Goal: Information Seeking & Learning: Learn about a topic

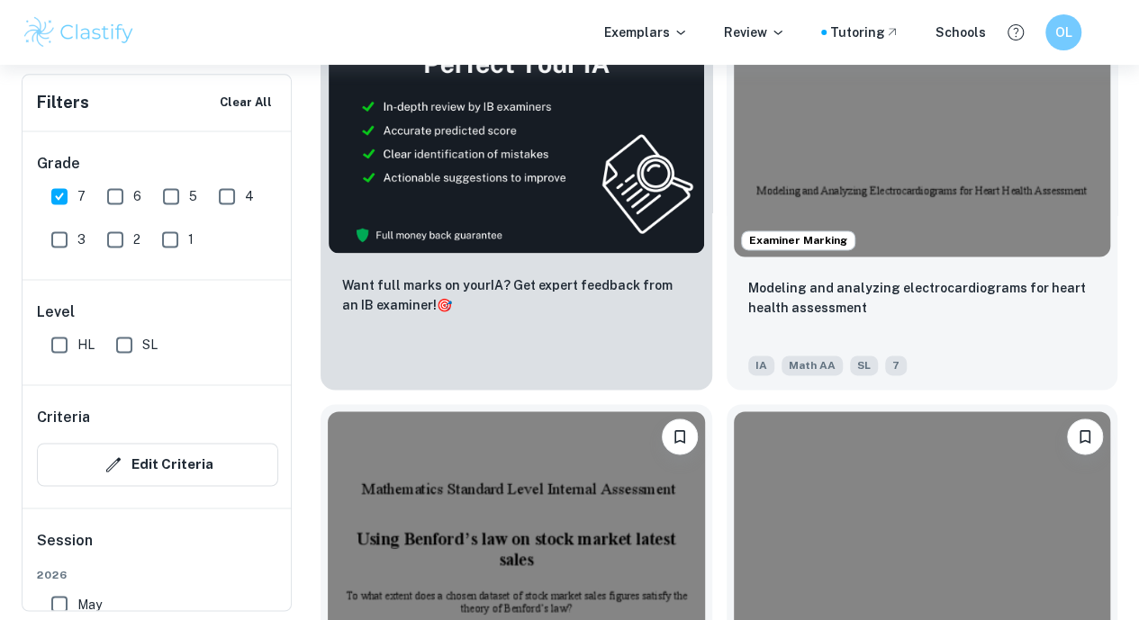
scroll to position [1154, 0]
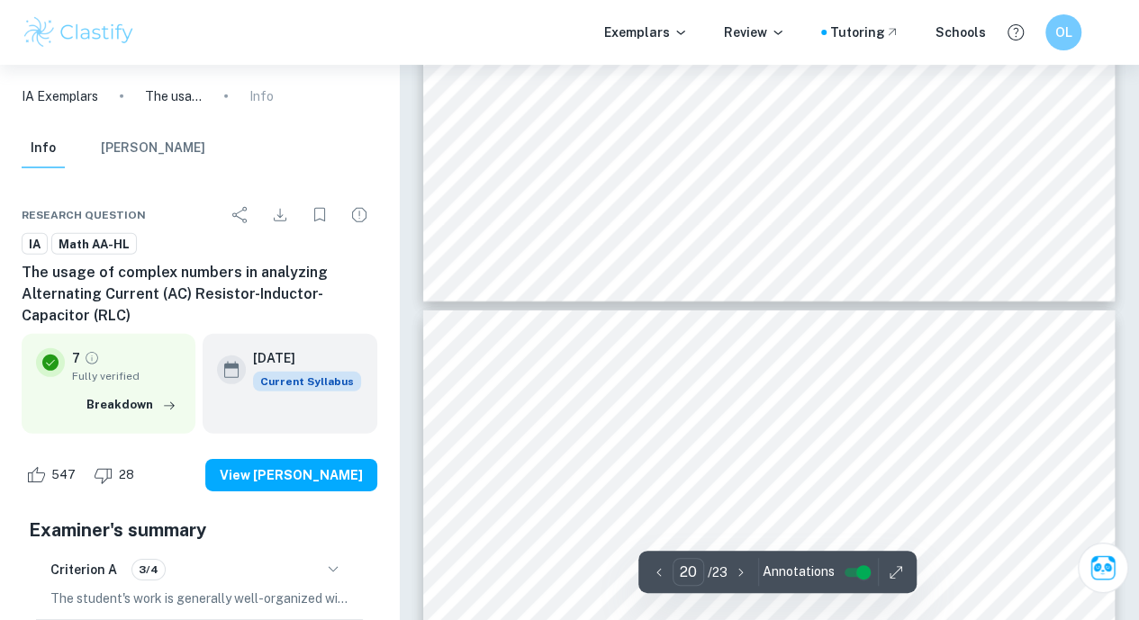
type input "21"
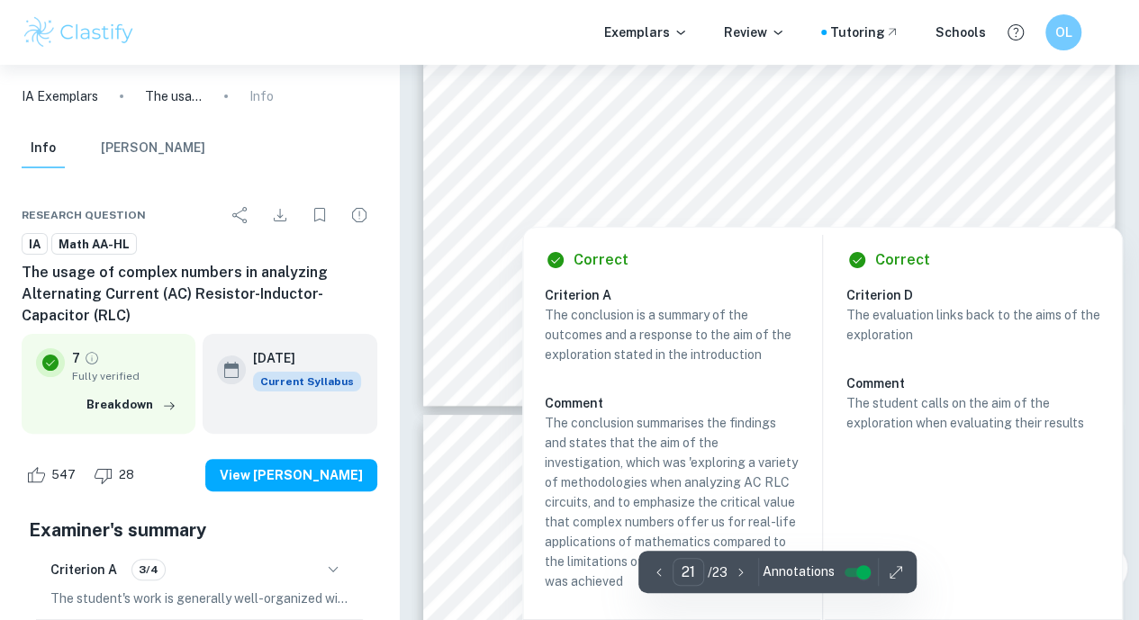
scroll to position [20504, 0]
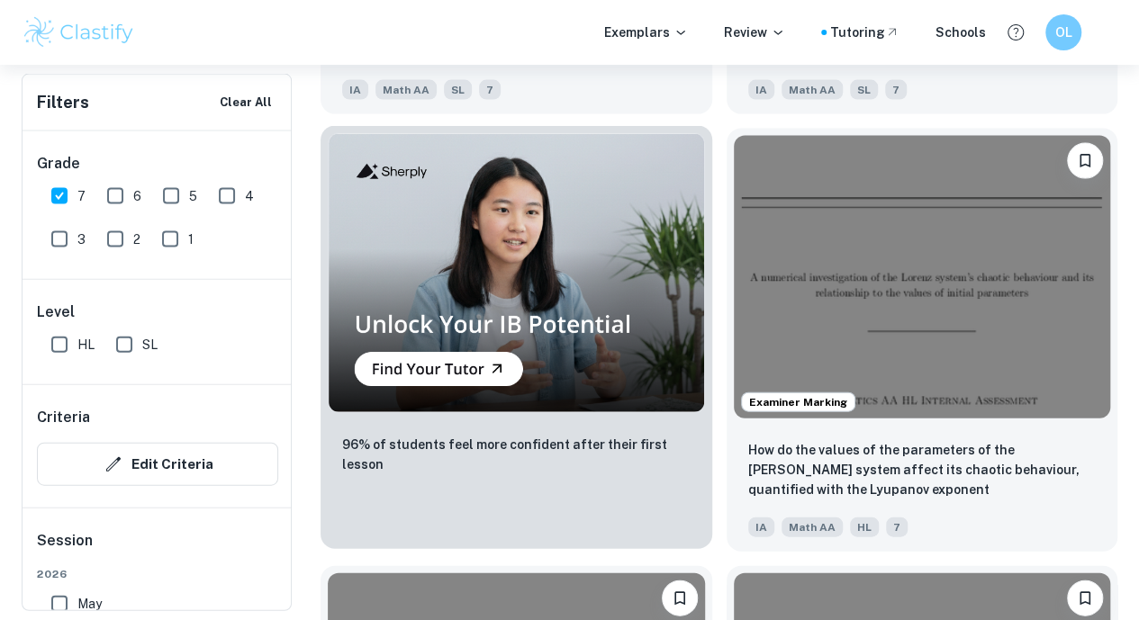
scroll to position [1863, 0]
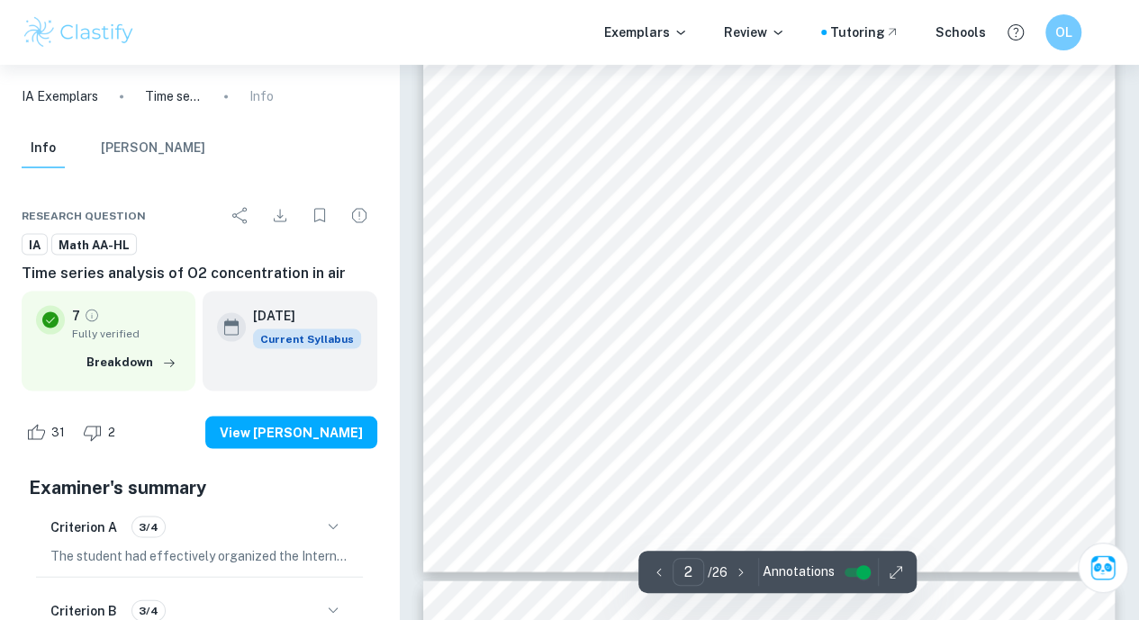
type input "3"
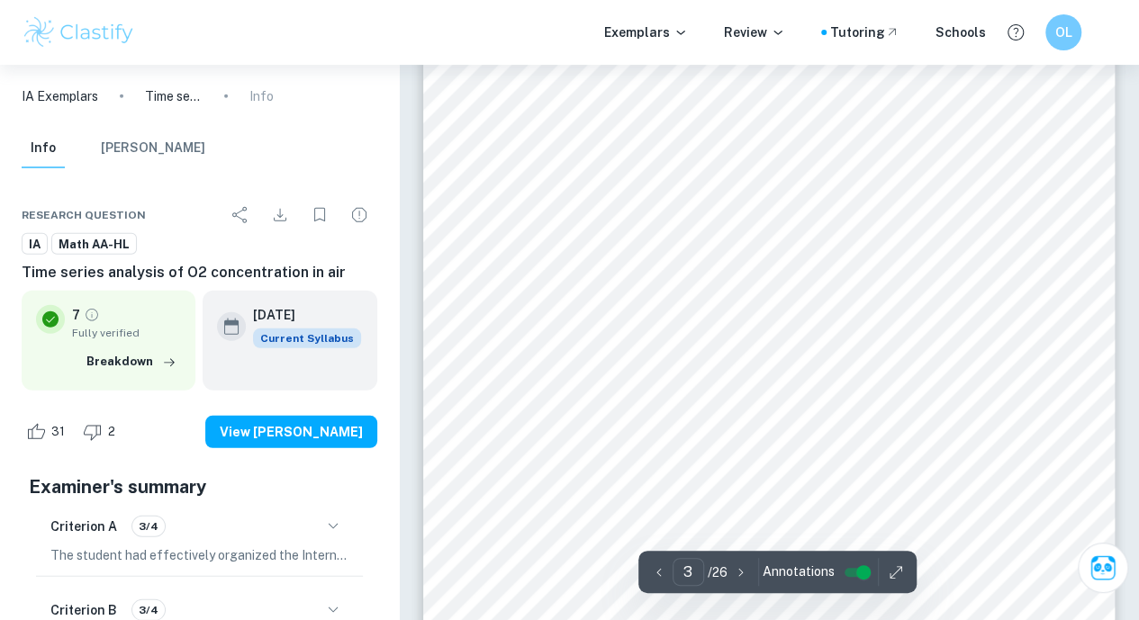
scroll to position [2341, 0]
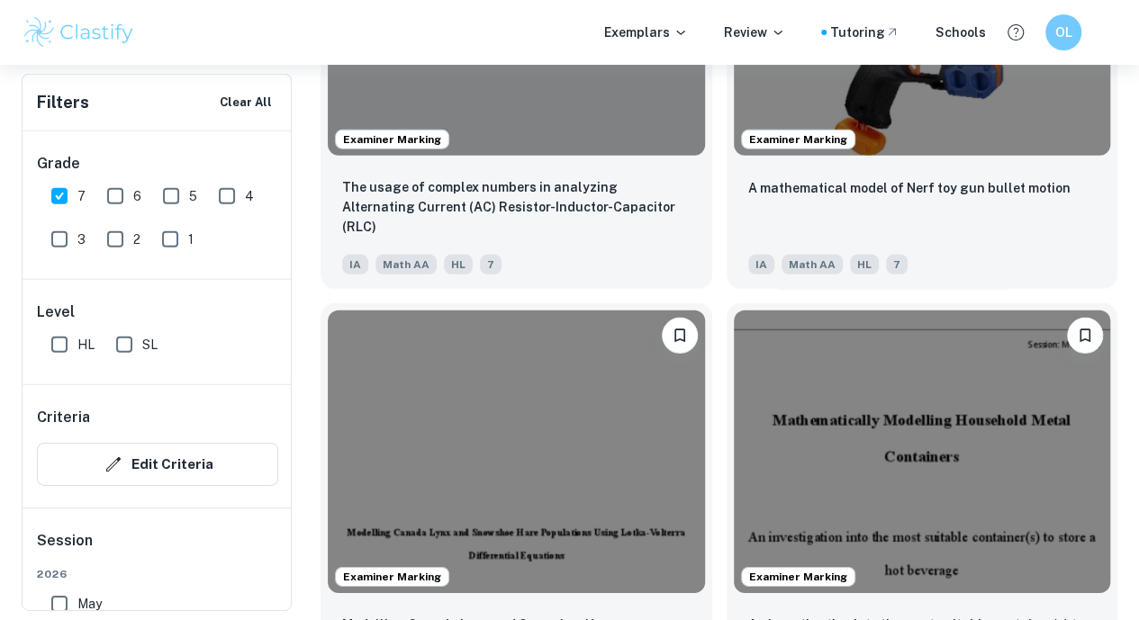
scroll to position [2564, 0]
click at [59, 348] on input "HL" at bounding box center [59, 345] width 36 height 36
checkbox input "true"
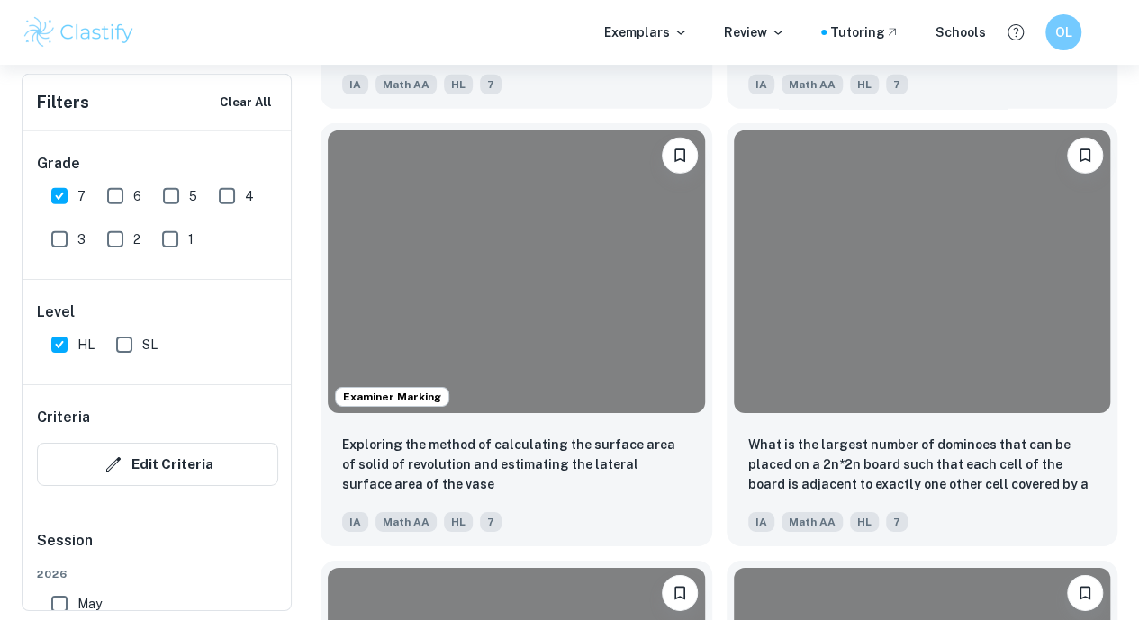
scroll to position [2746, 0]
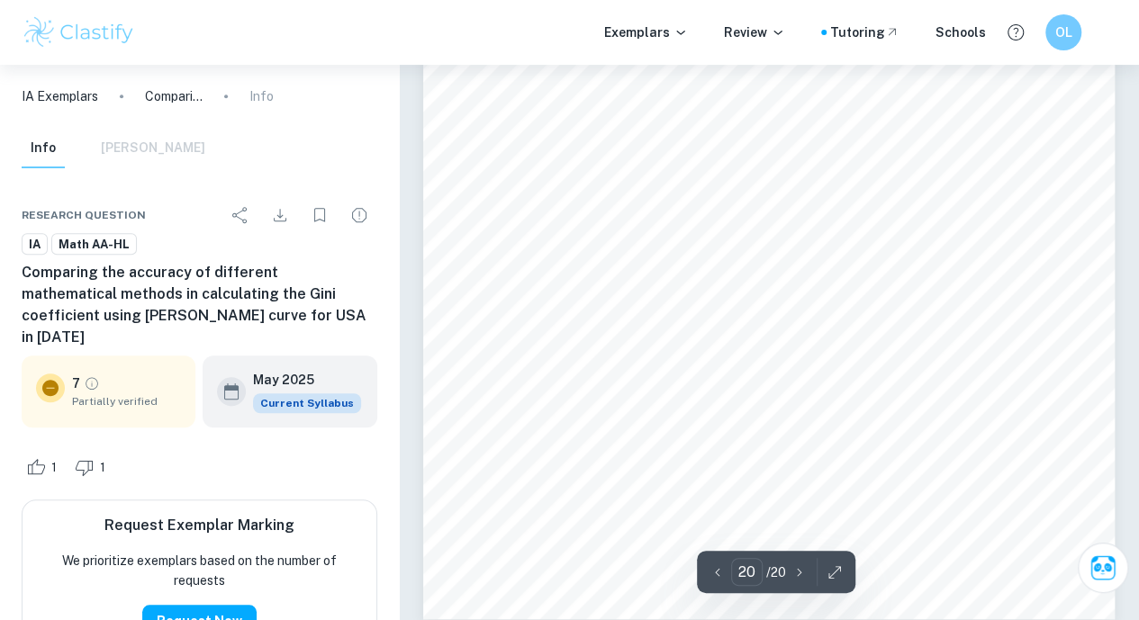
scroll to position [17622, 0]
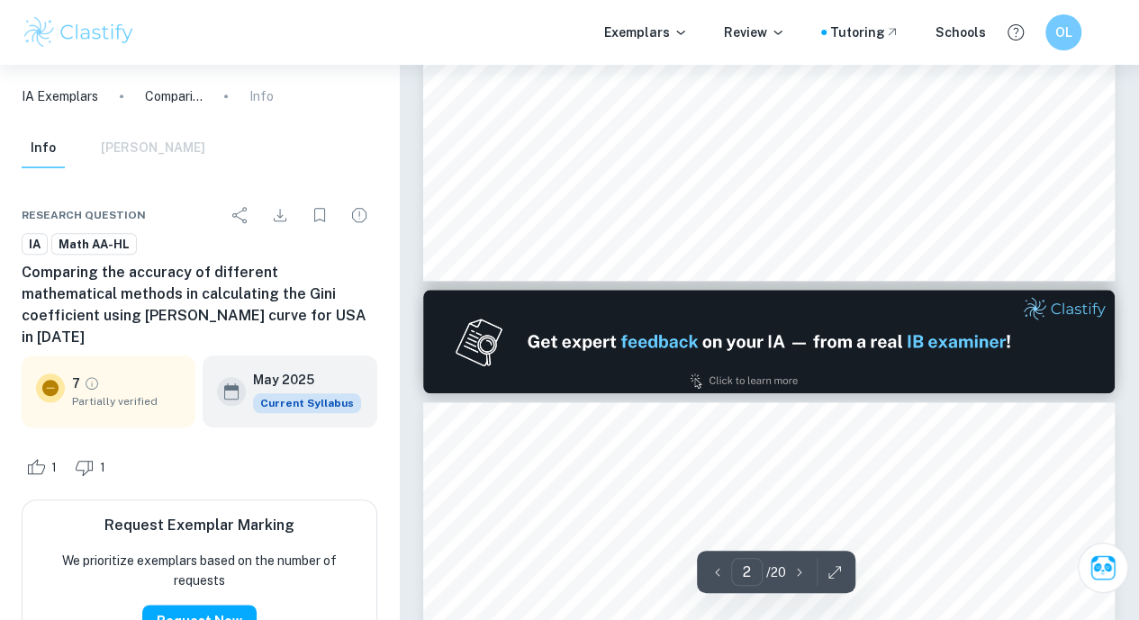
type input "1"
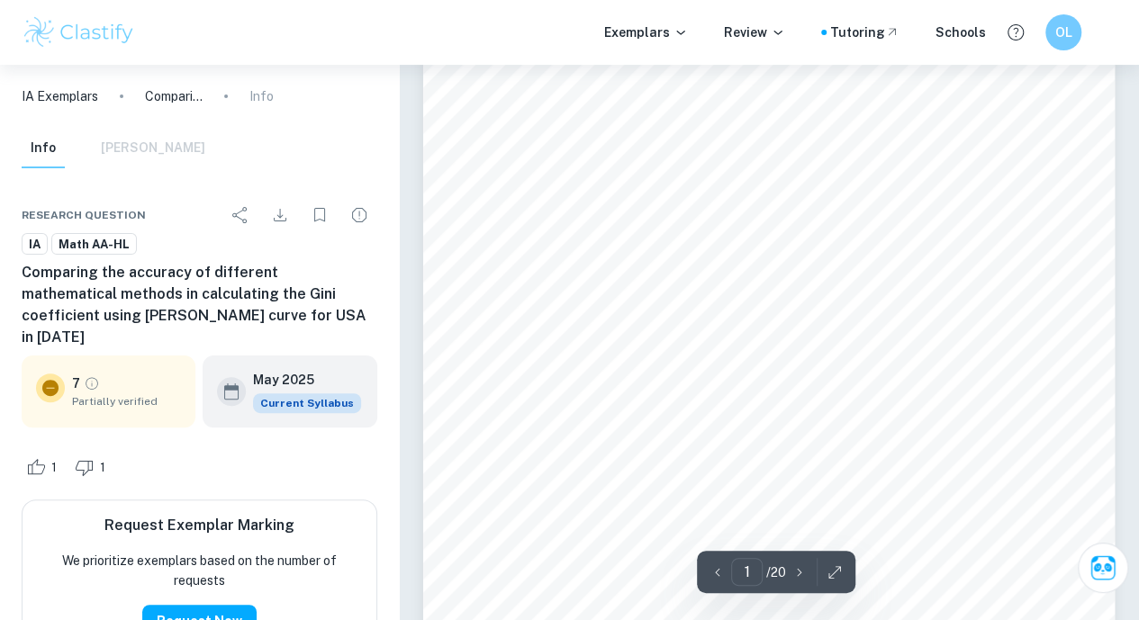
scroll to position [37, 0]
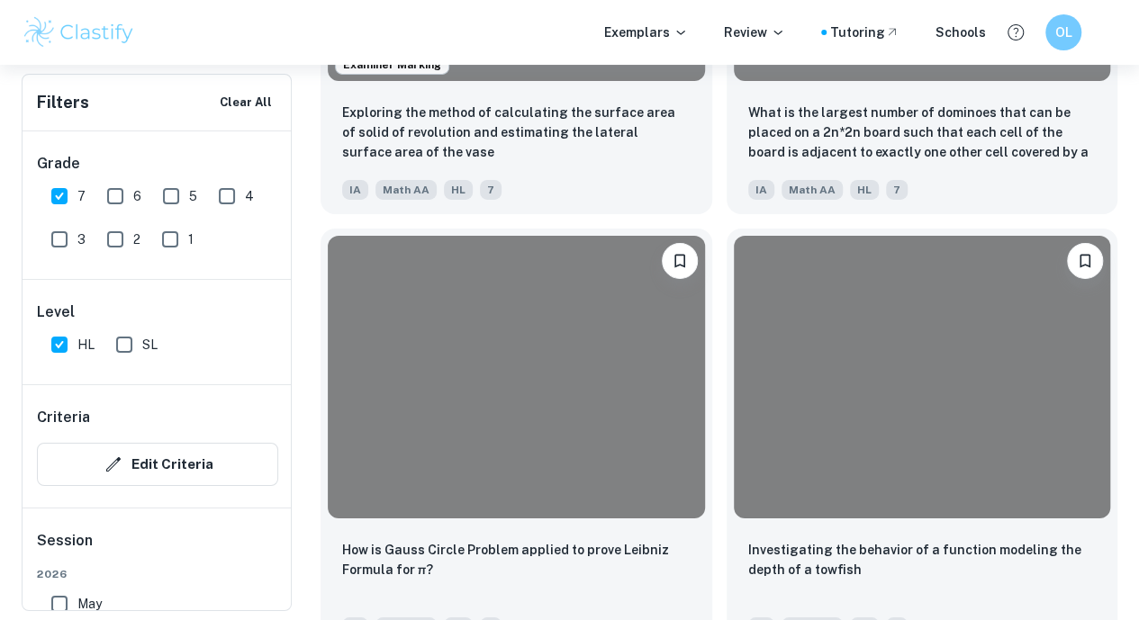
scroll to position [3074, 0]
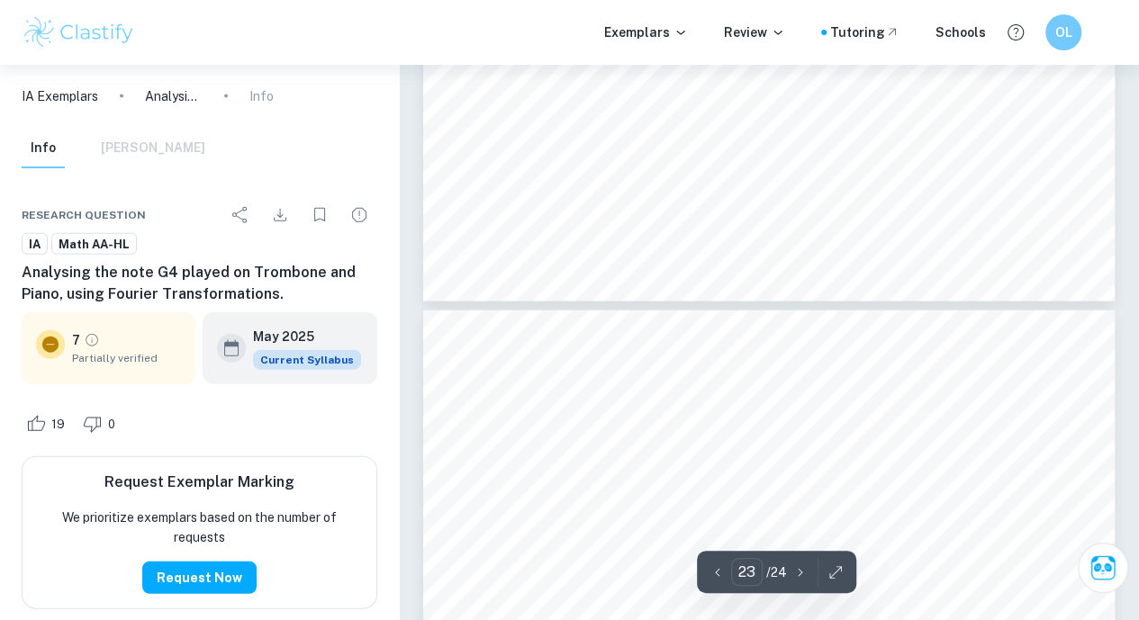
type input "24"
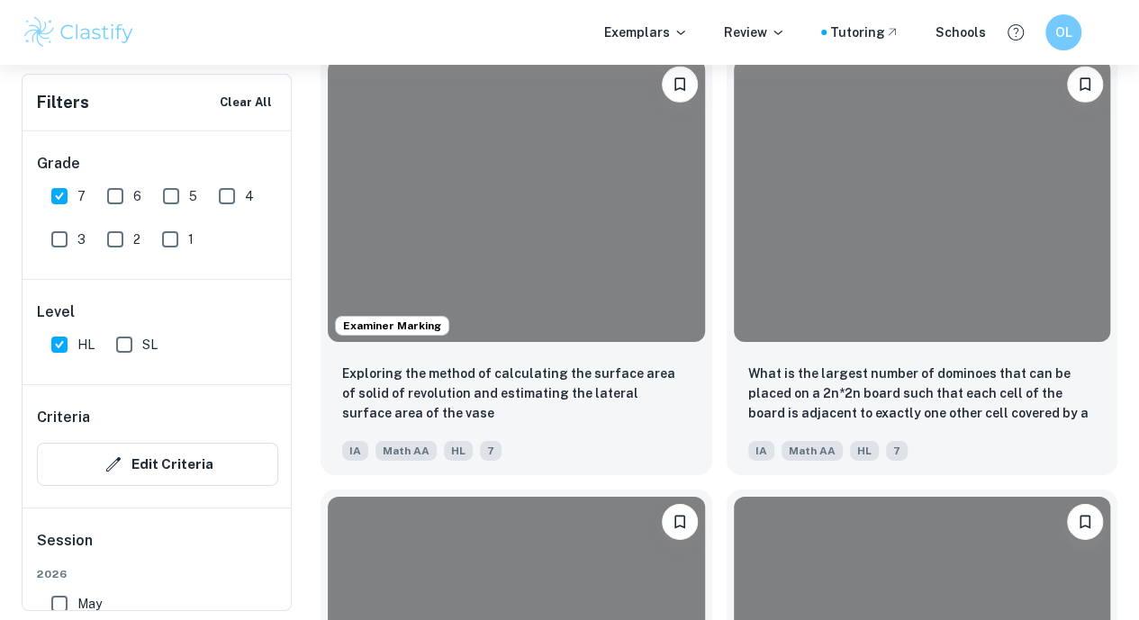
scroll to position [2813, 0]
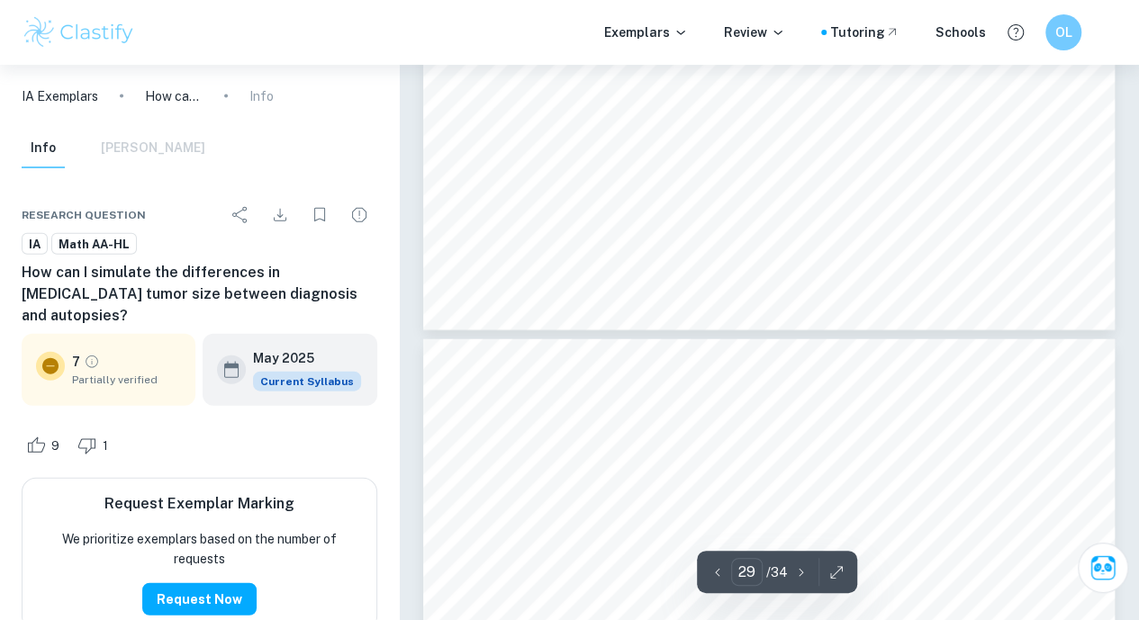
type input "30"
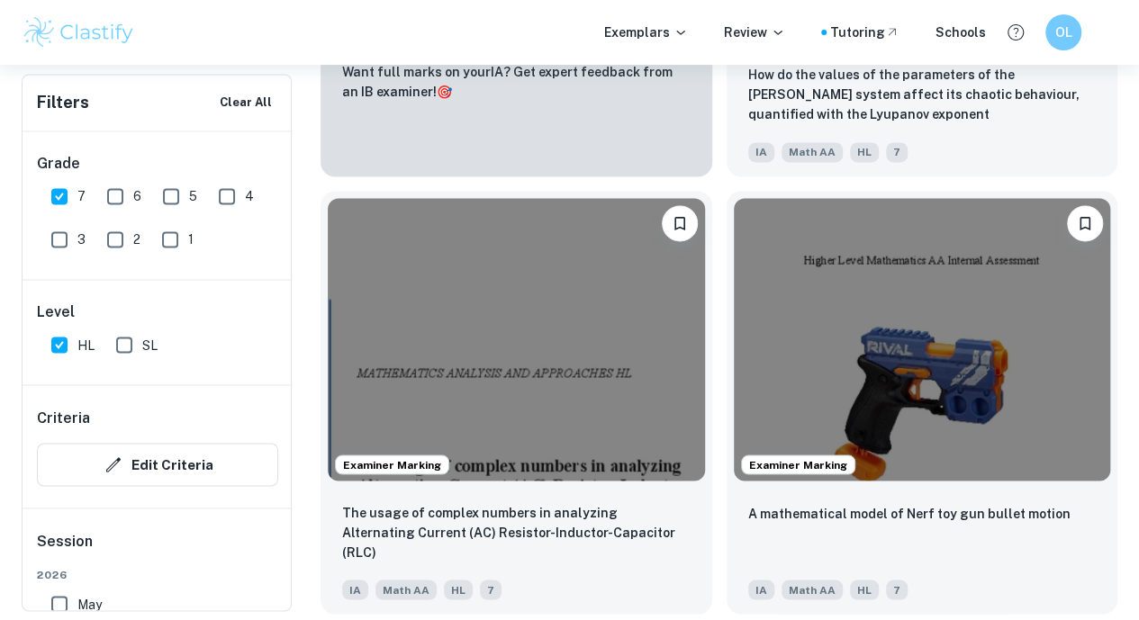
scroll to position [1364, 0]
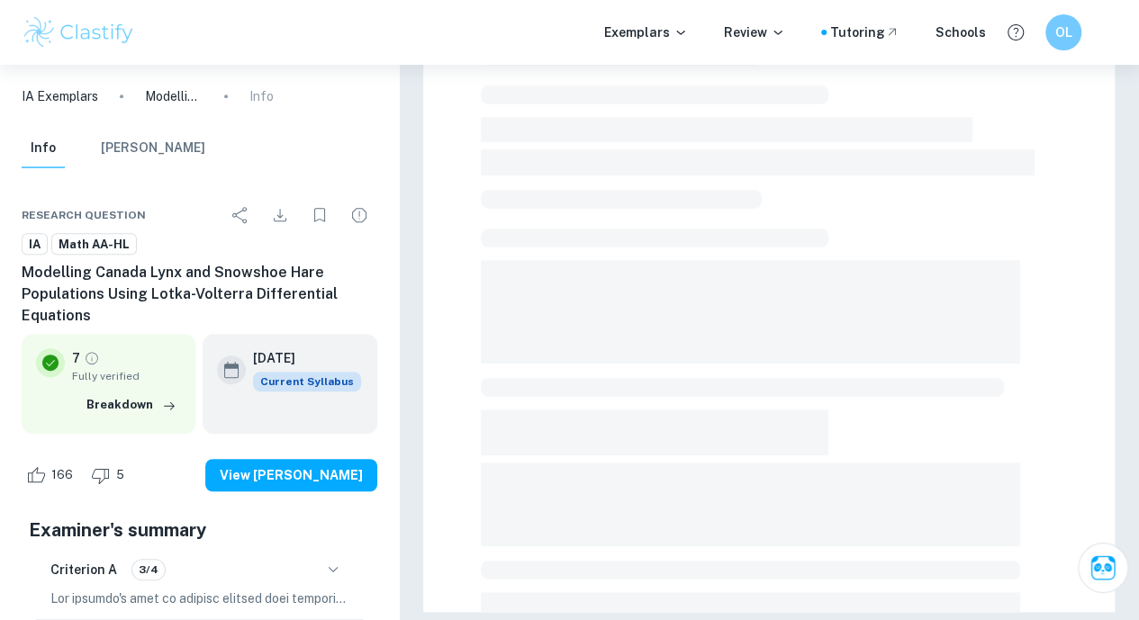
scroll to position [77, 0]
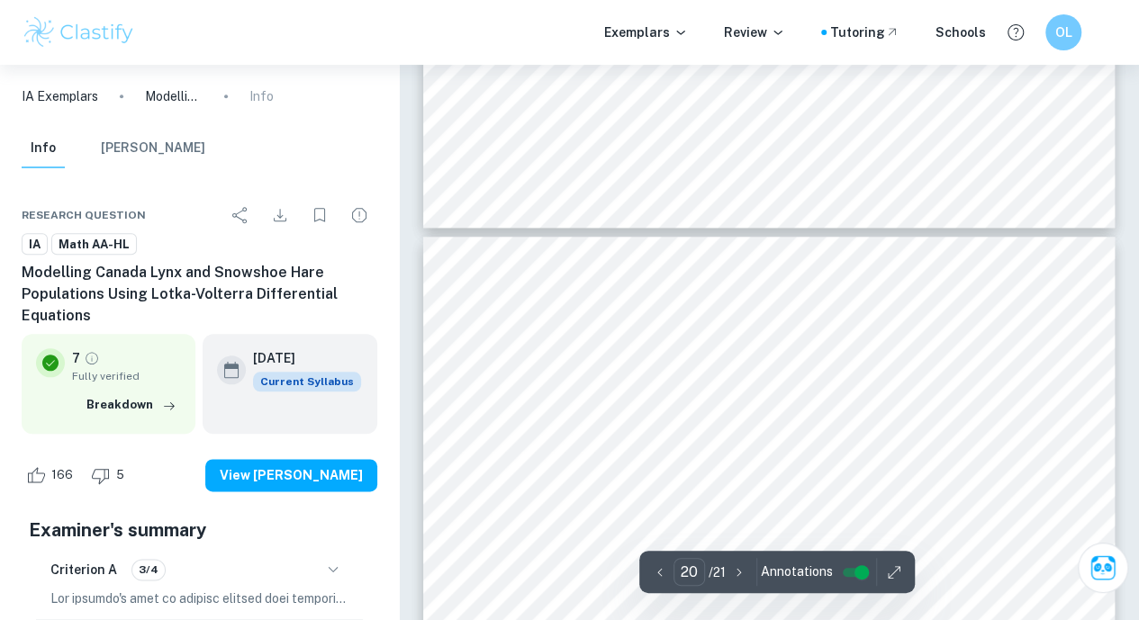
type input "21"
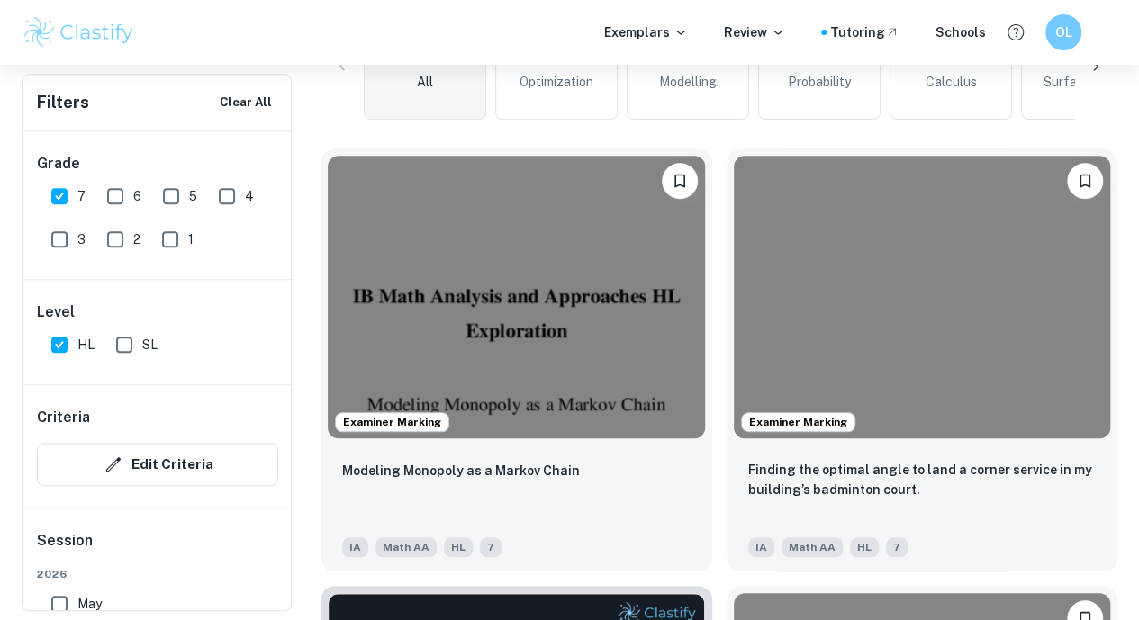
scroll to position [533, 0]
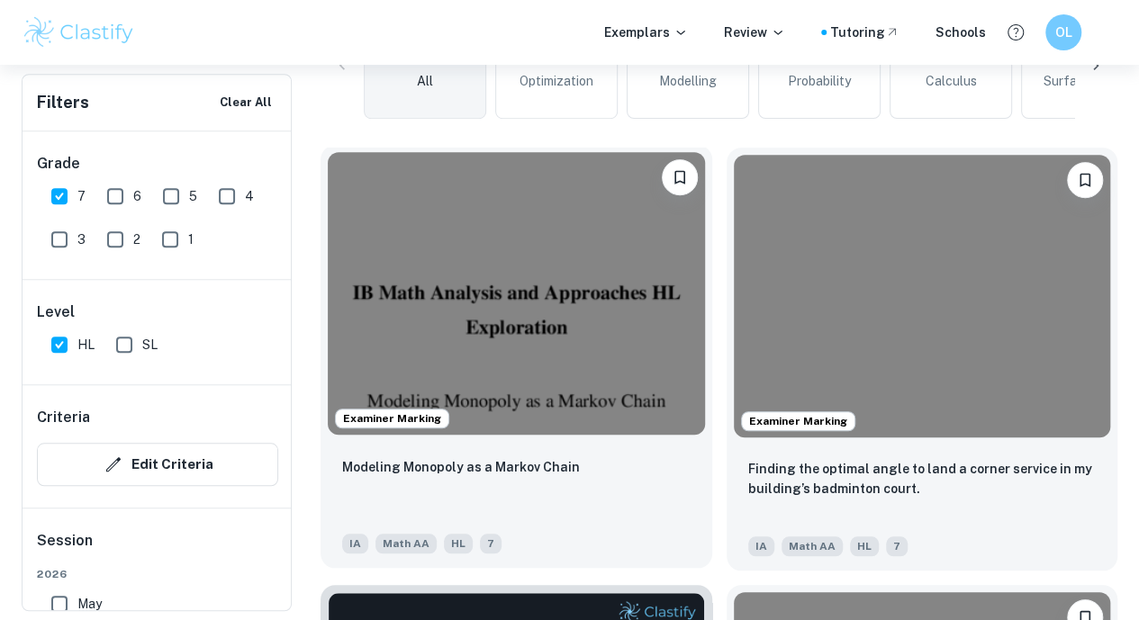
click at [512, 442] on div "Modeling Monopoly as a Markov Chain IA Math AA HL 7" at bounding box center [516, 505] width 392 height 126
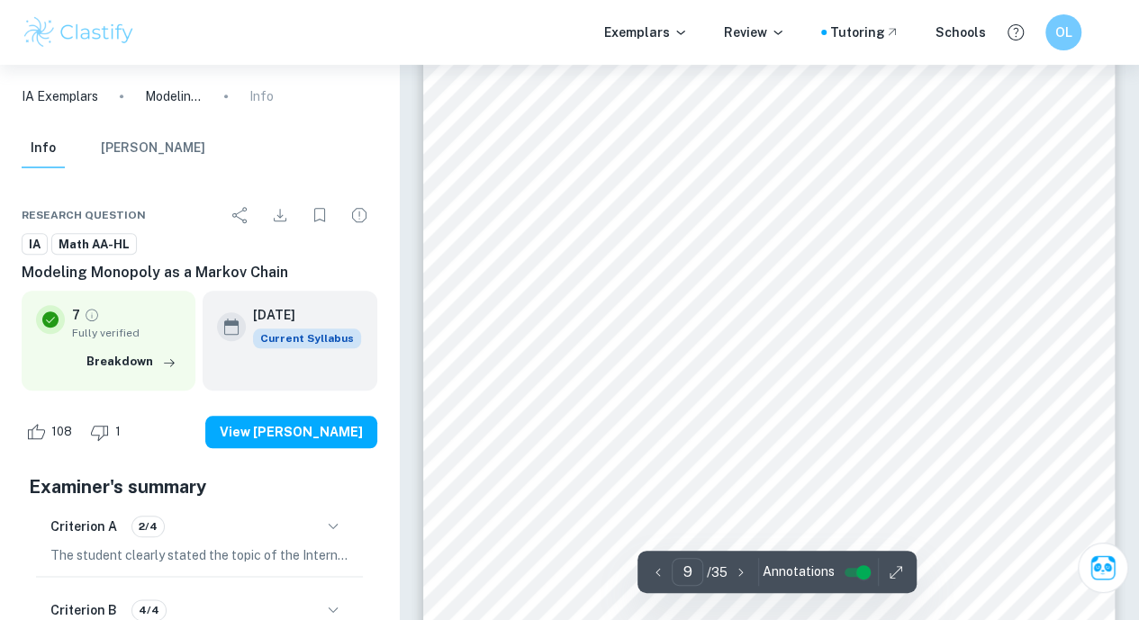
scroll to position [7537, 0]
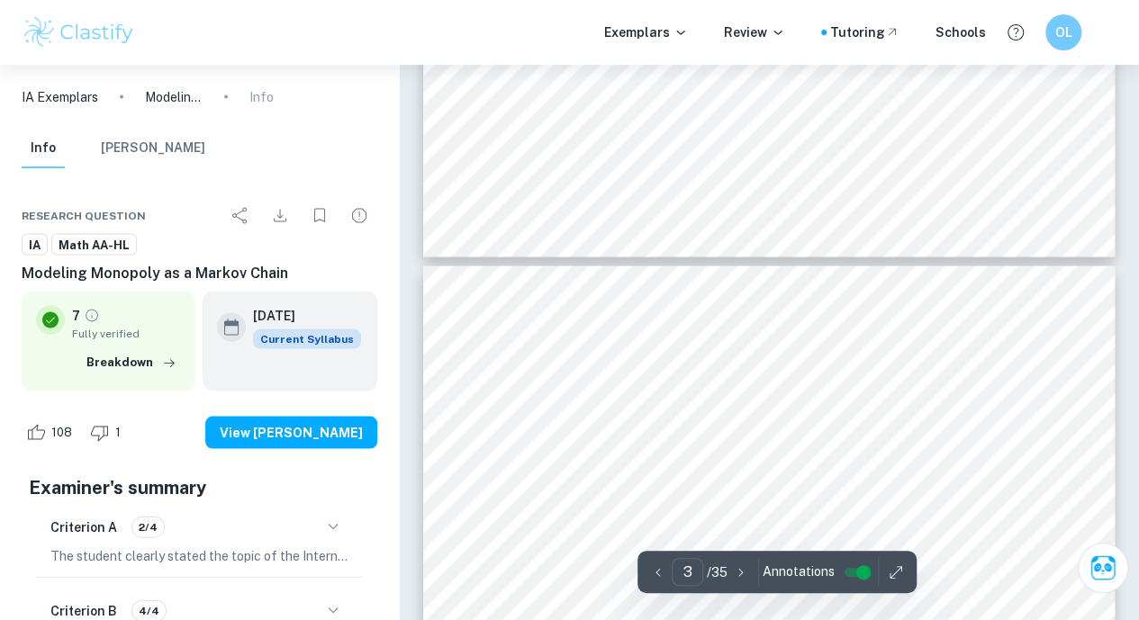
type input "2"
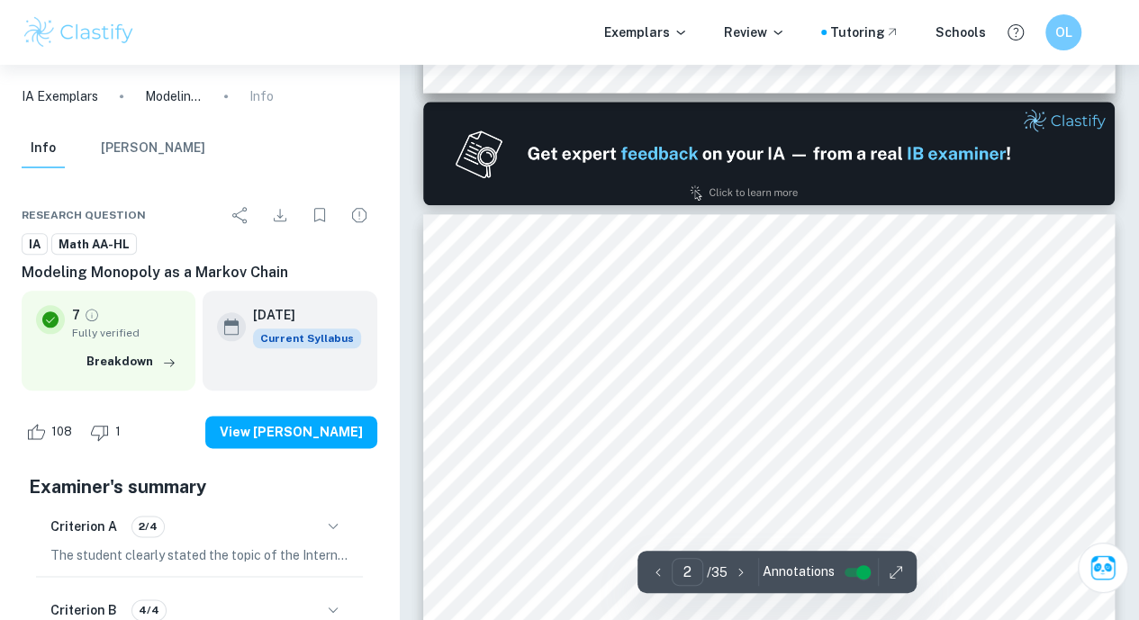
scroll to position [877, 0]
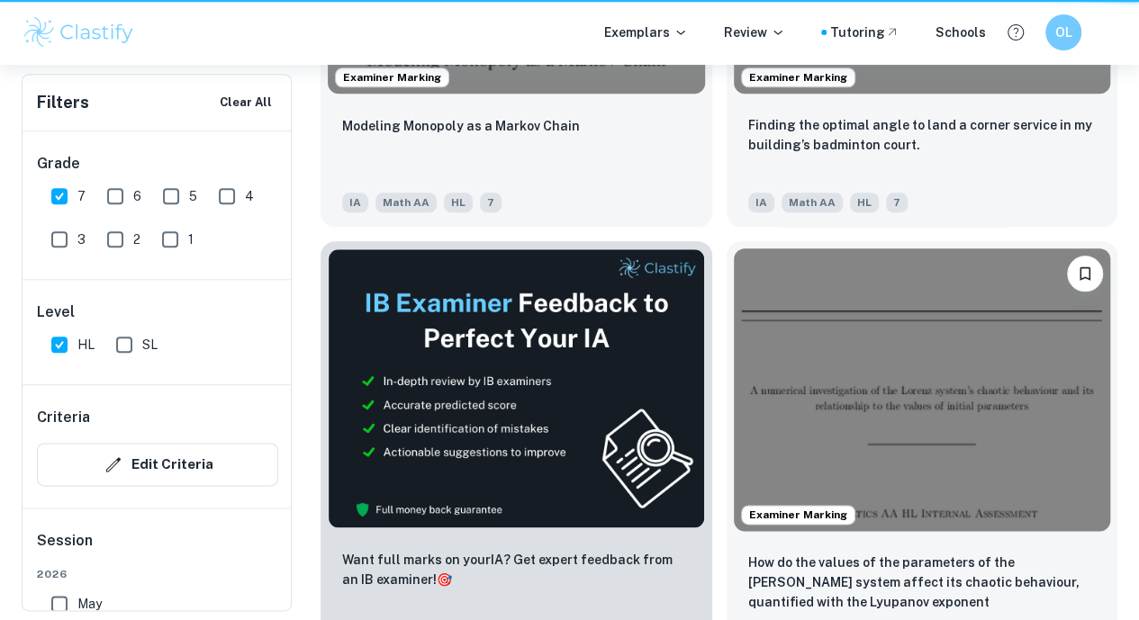
scroll to position [533, 0]
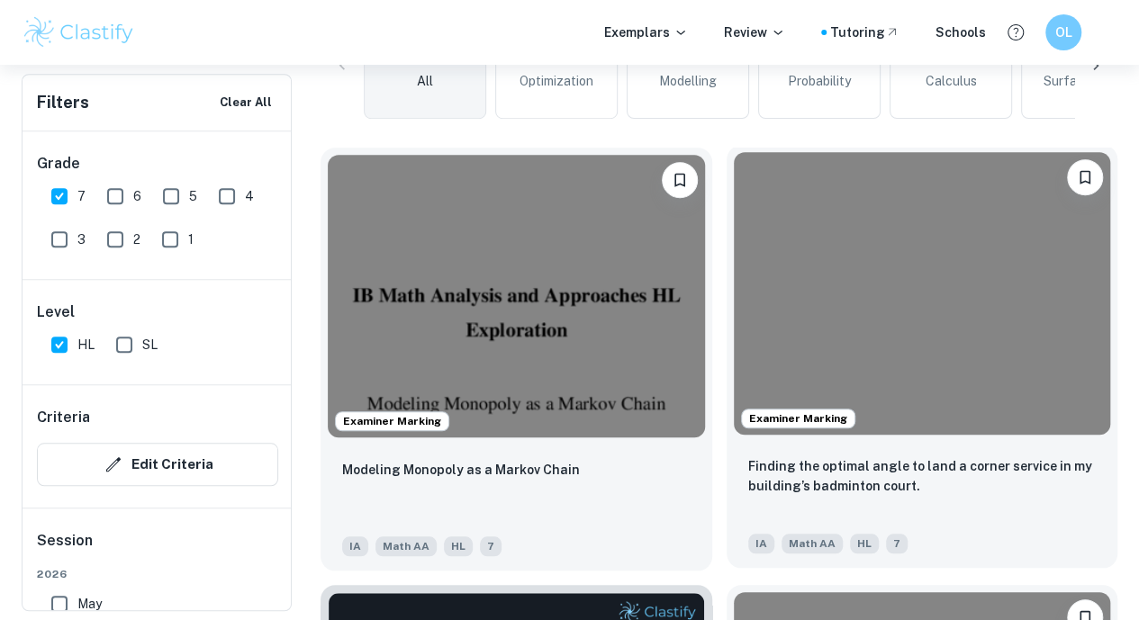
click at [734, 323] on img at bounding box center [922, 293] width 377 height 283
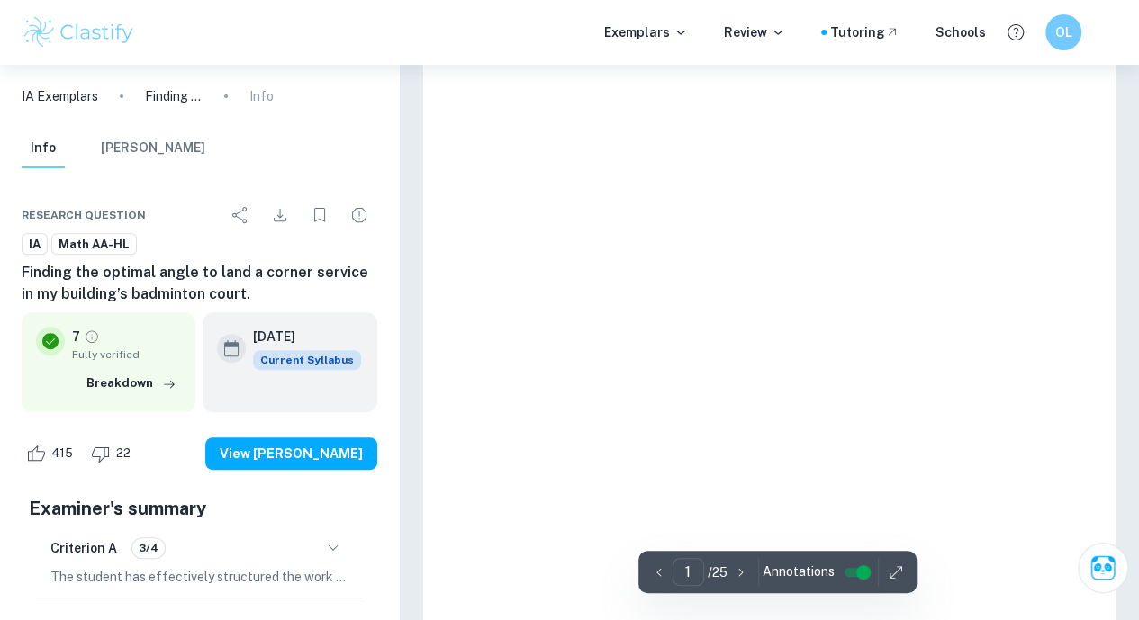
scroll to position [267, 0]
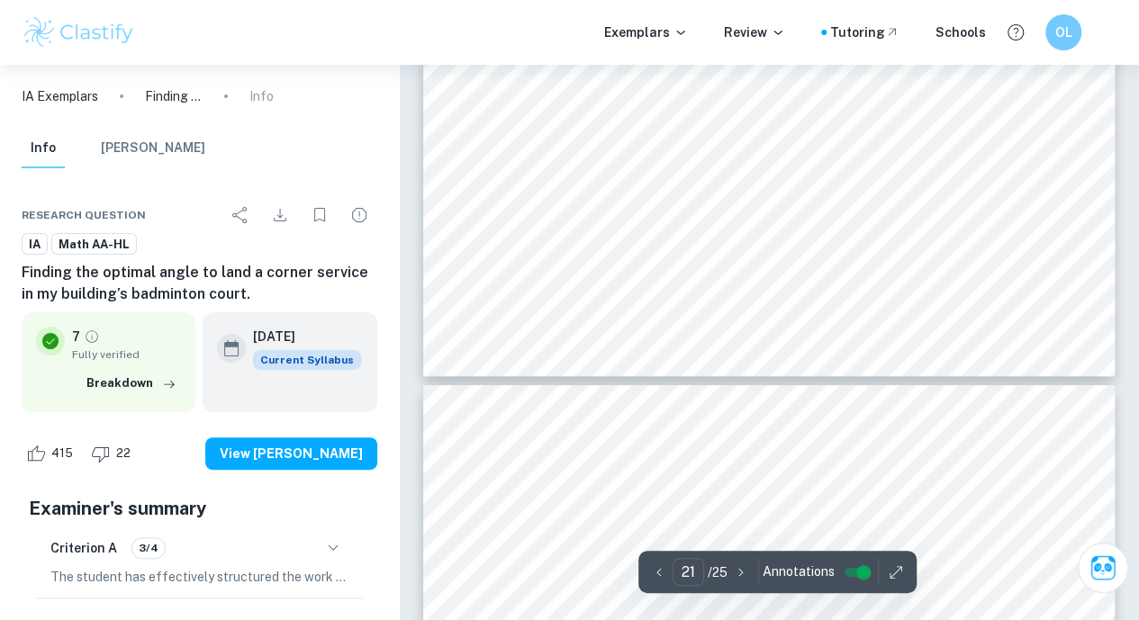
type input "22"
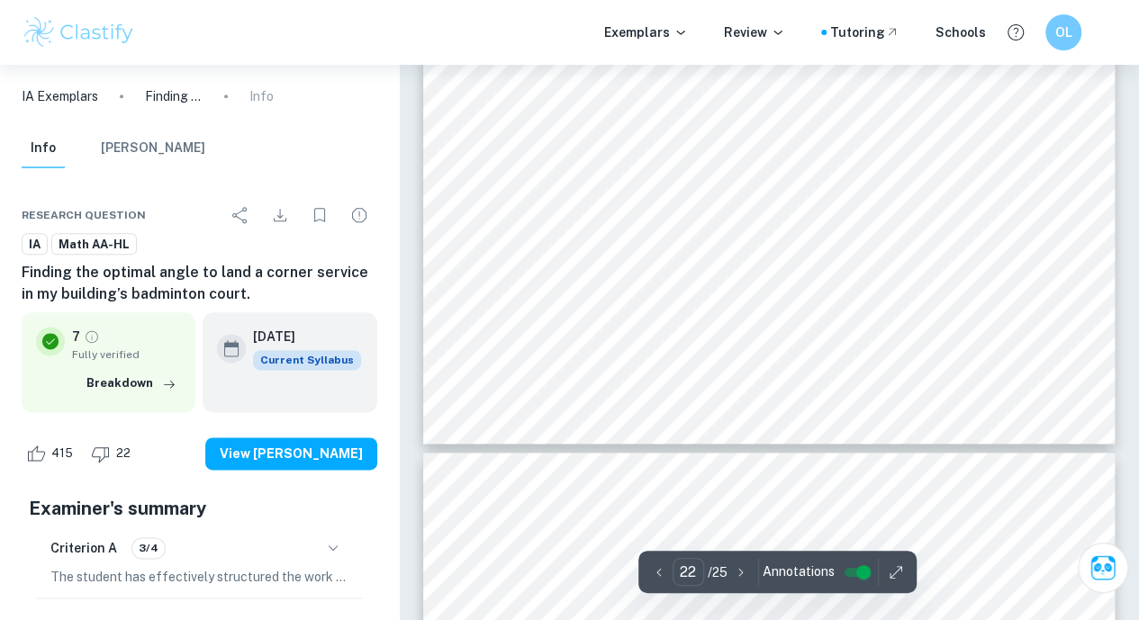
scroll to position [21528, 0]
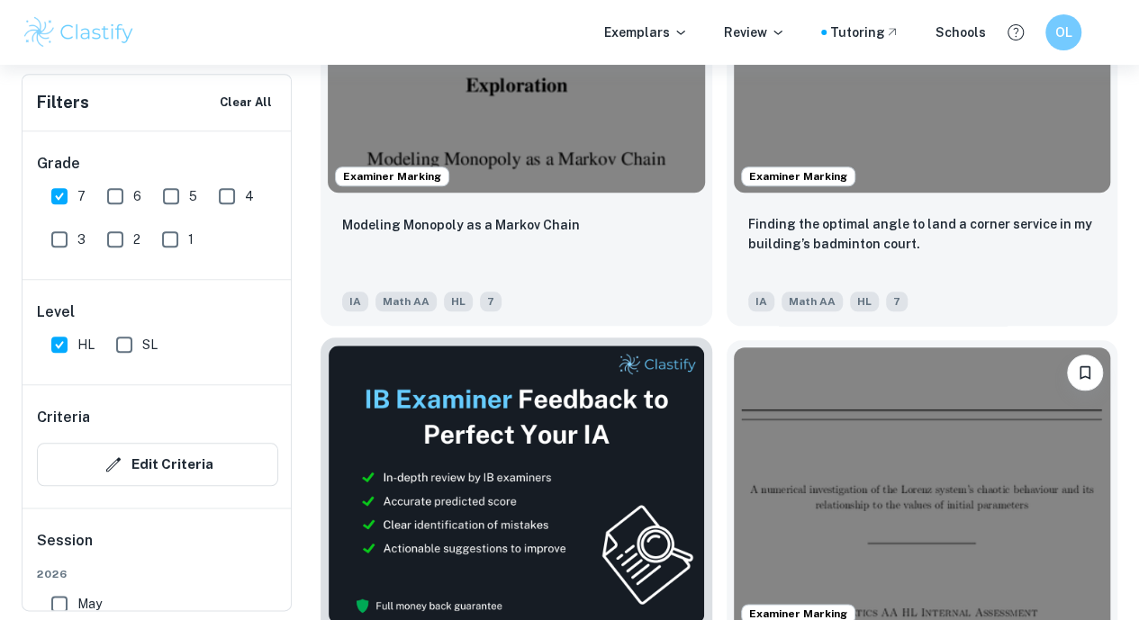
scroll to position [776, 0]
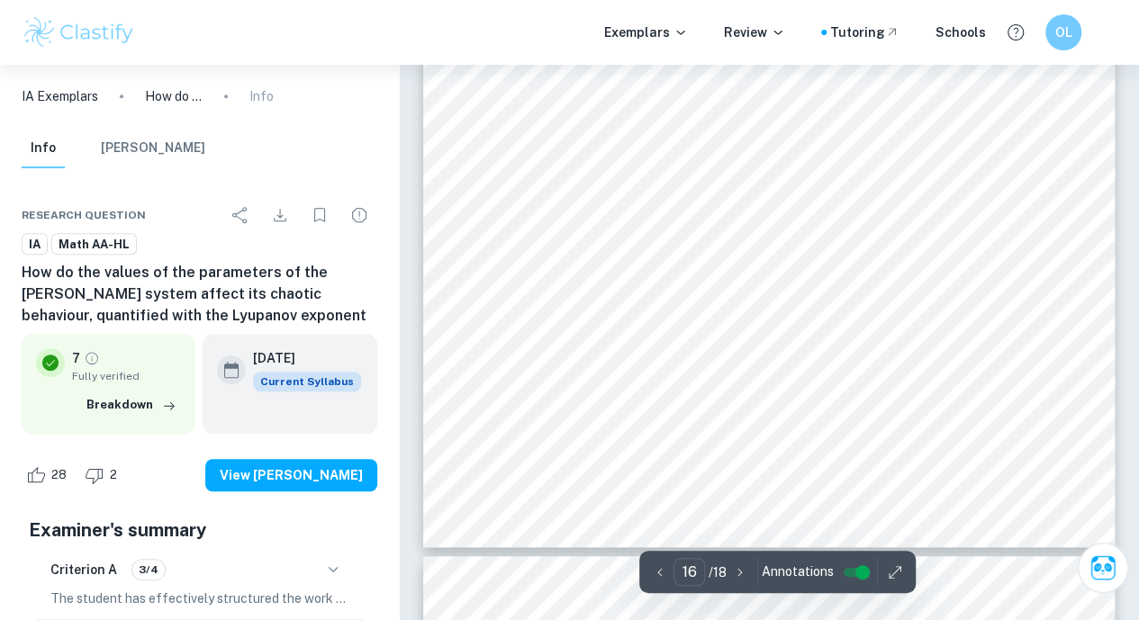
scroll to position [14086, 0]
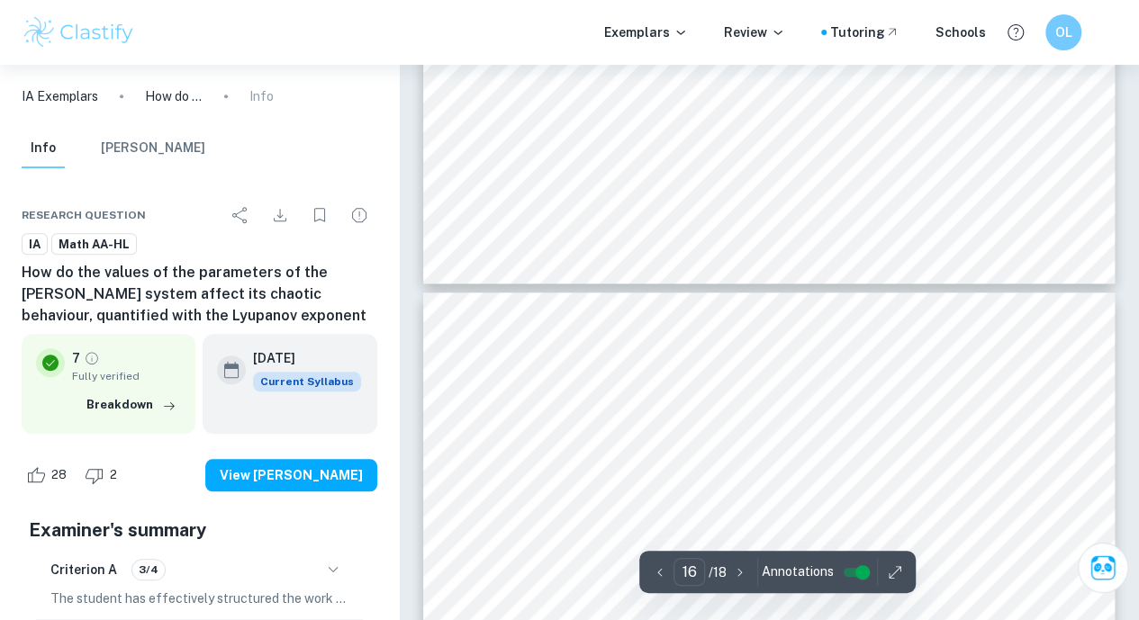
type input "17"
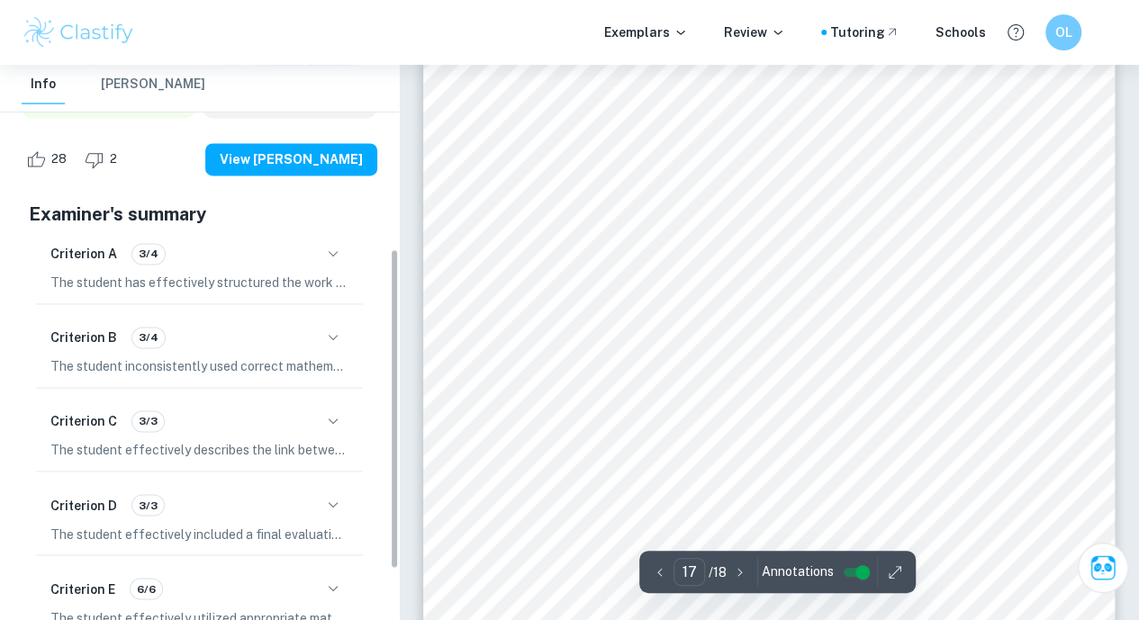
scroll to position [319, 0]
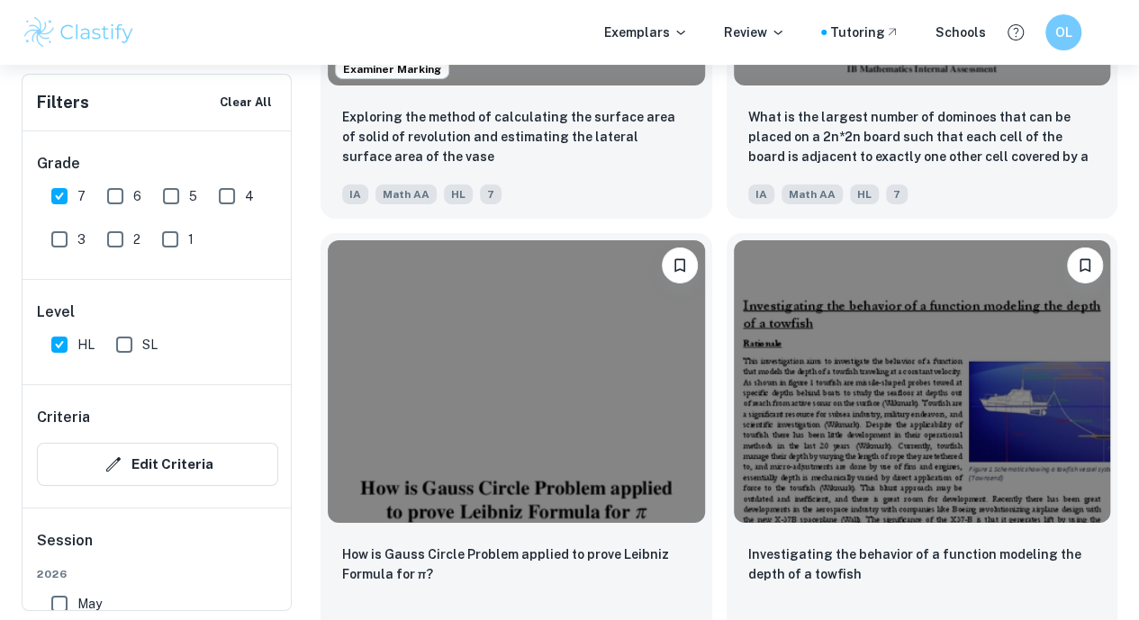
scroll to position [3076, 0]
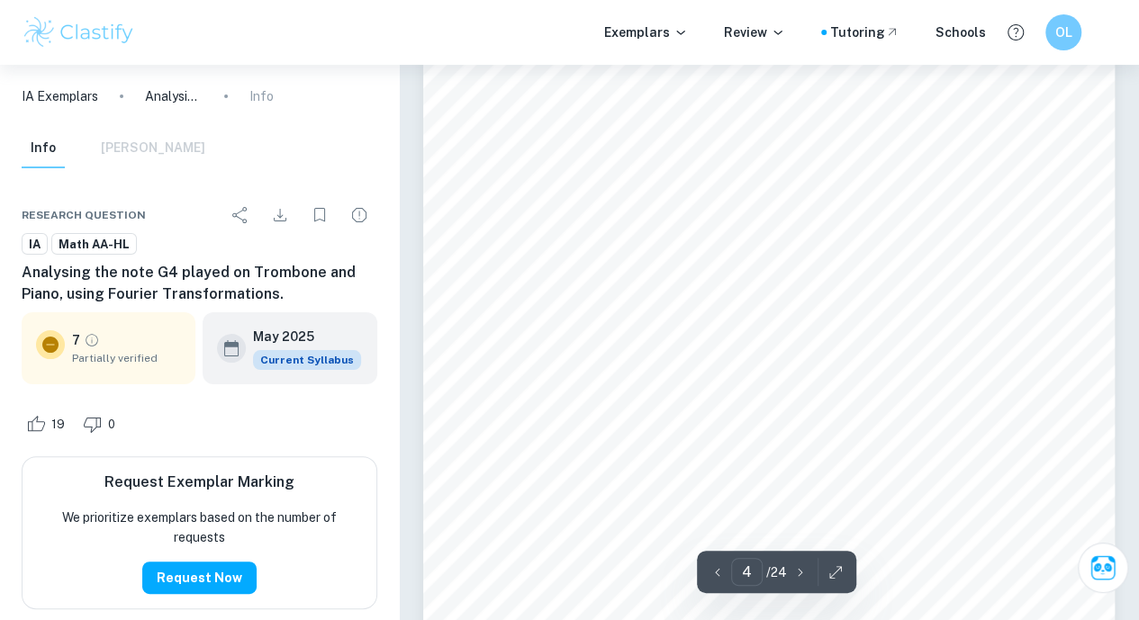
scroll to position [3452, 0]
type input "21"
